Goal: Task Accomplishment & Management: Manage account settings

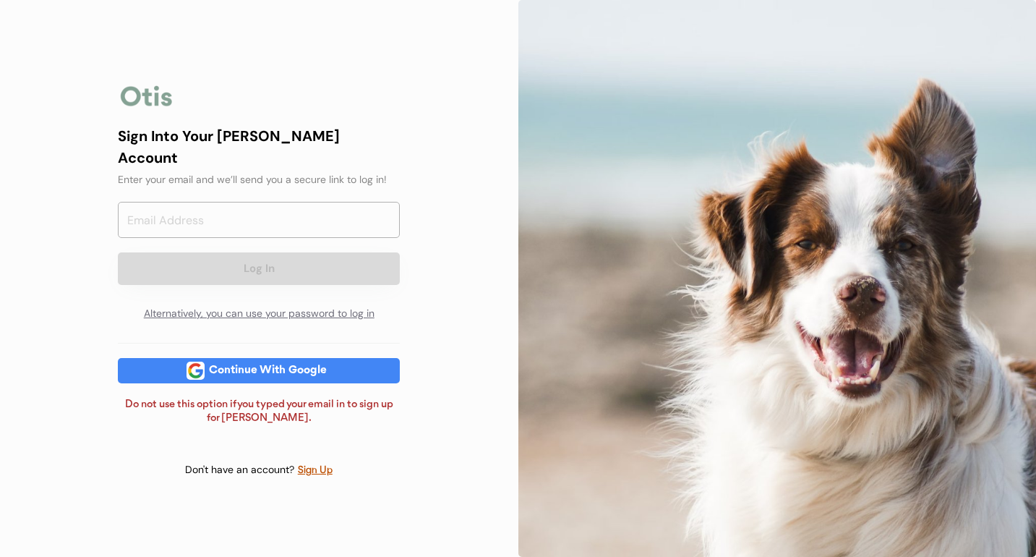
click at [338, 361] on div "Continue With Google" at bounding box center [259, 370] width 282 height 25
